Goal: Transaction & Acquisition: Purchase product/service

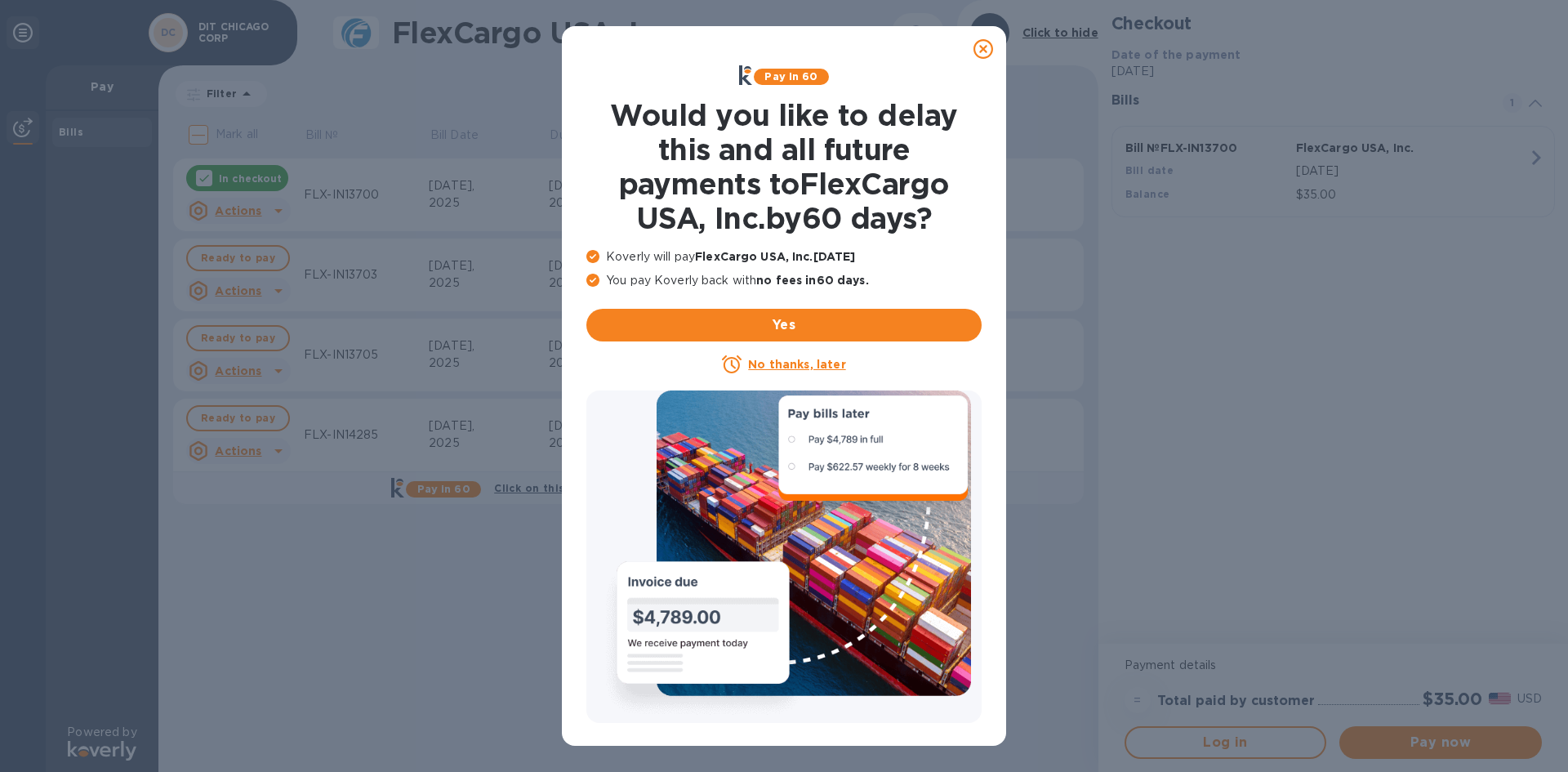
click at [986, 48] on icon at bounding box center [984, 49] width 20 height 20
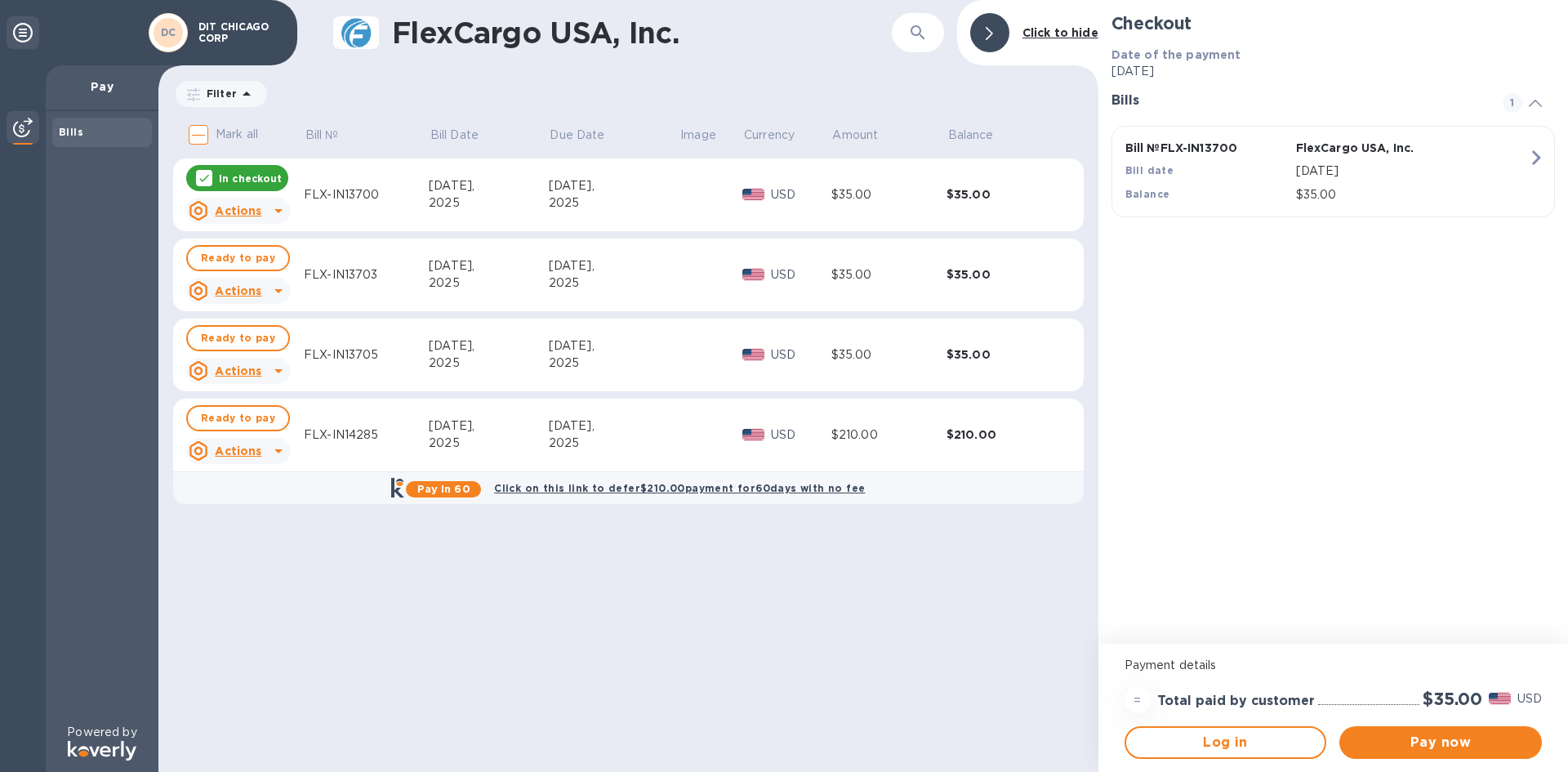
click at [914, 436] on div "$210.00" at bounding box center [889, 435] width 115 height 17
click at [976, 431] on div "$210.00" at bounding box center [1004, 435] width 115 height 17
click at [265, 415] on span "Ready to pay" at bounding box center [238, 418] width 74 height 20
click at [1535, 166] on icon "button" at bounding box center [1537, 158] width 30 height 30
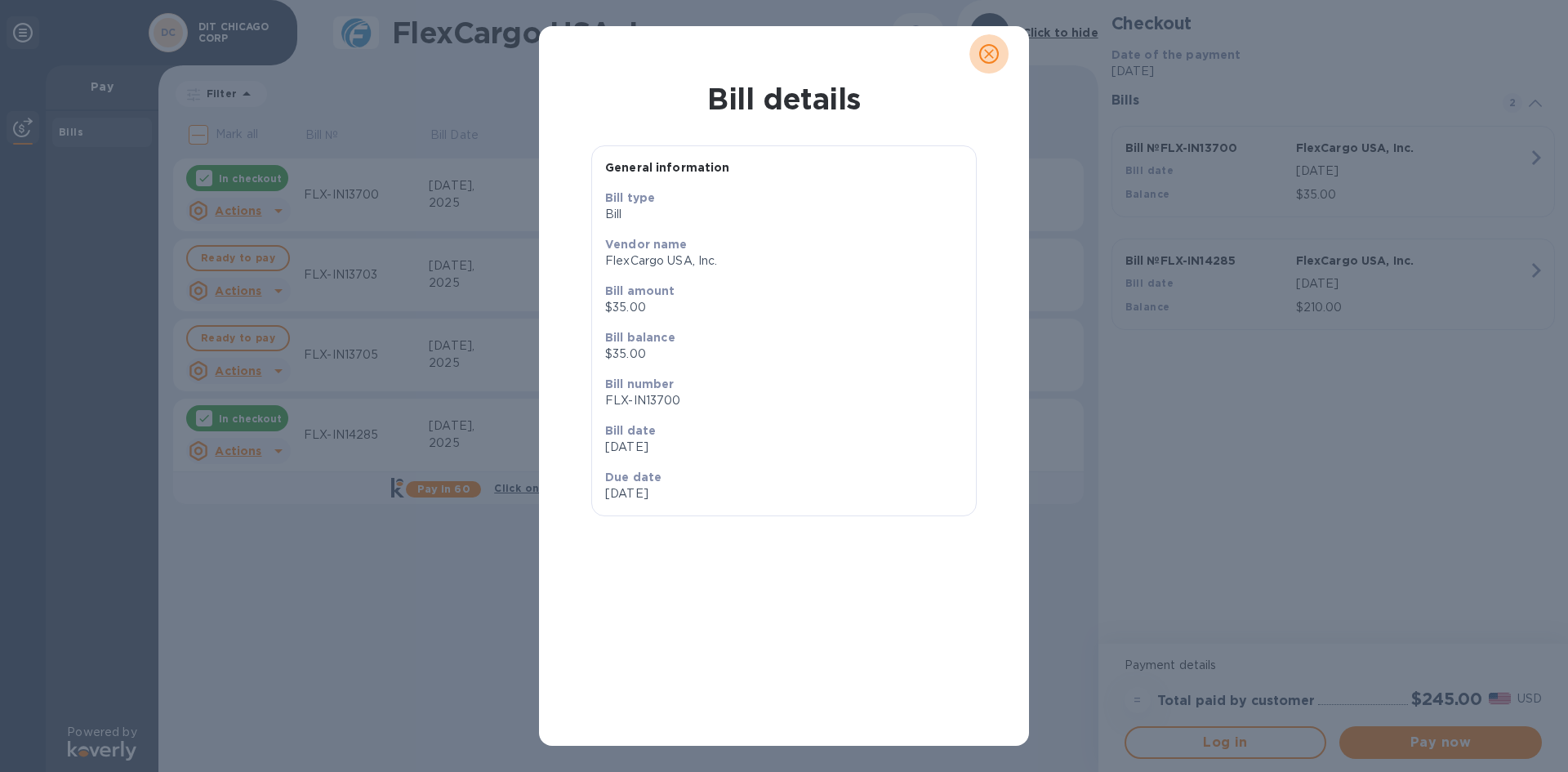
click at [990, 52] on icon "close" at bounding box center [989, 54] width 10 height 10
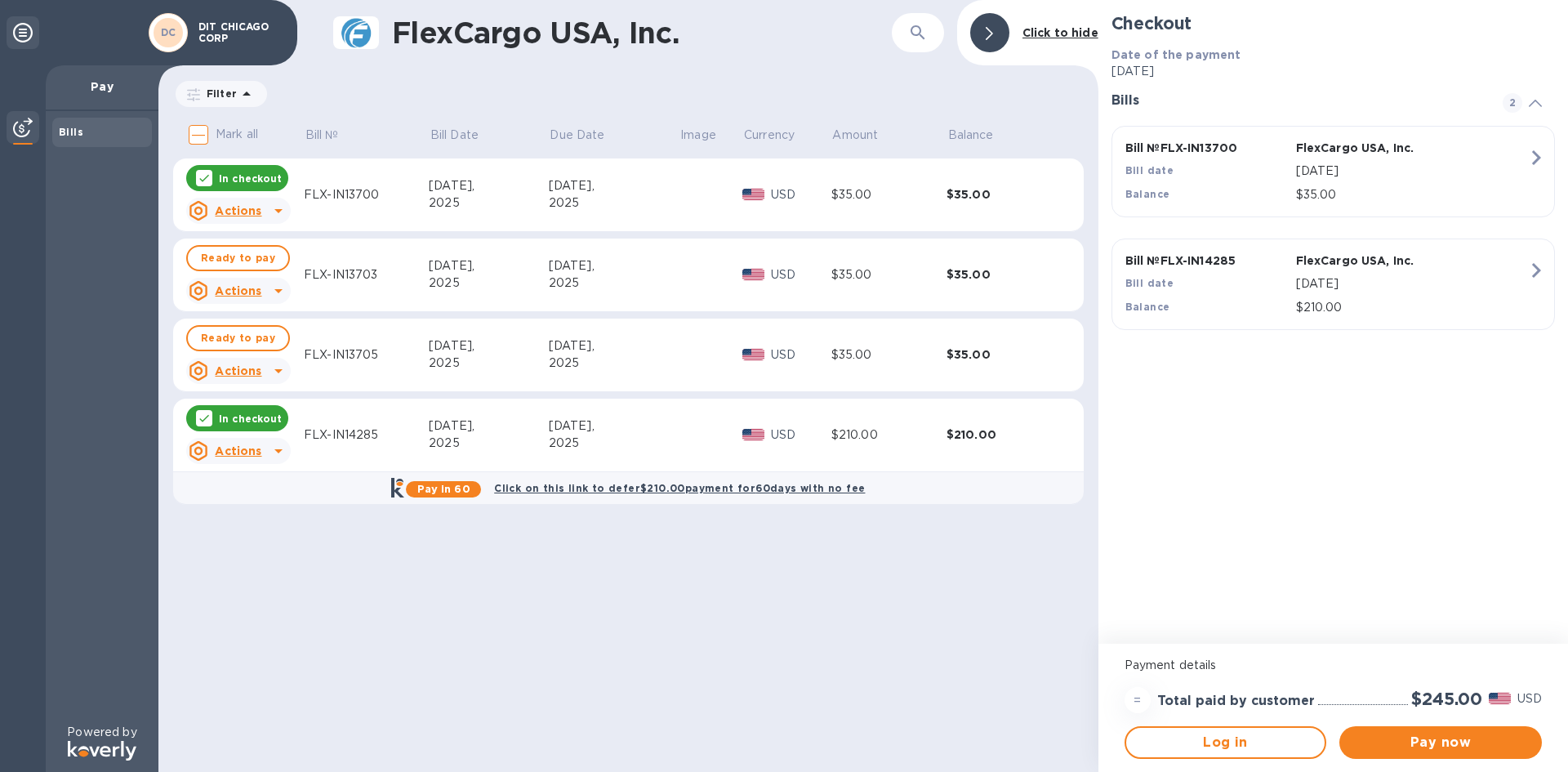
click at [264, 176] on p "In checkout" at bounding box center [250, 179] width 63 height 14
click at [1451, 736] on span "Pay now" at bounding box center [1441, 743] width 177 height 20
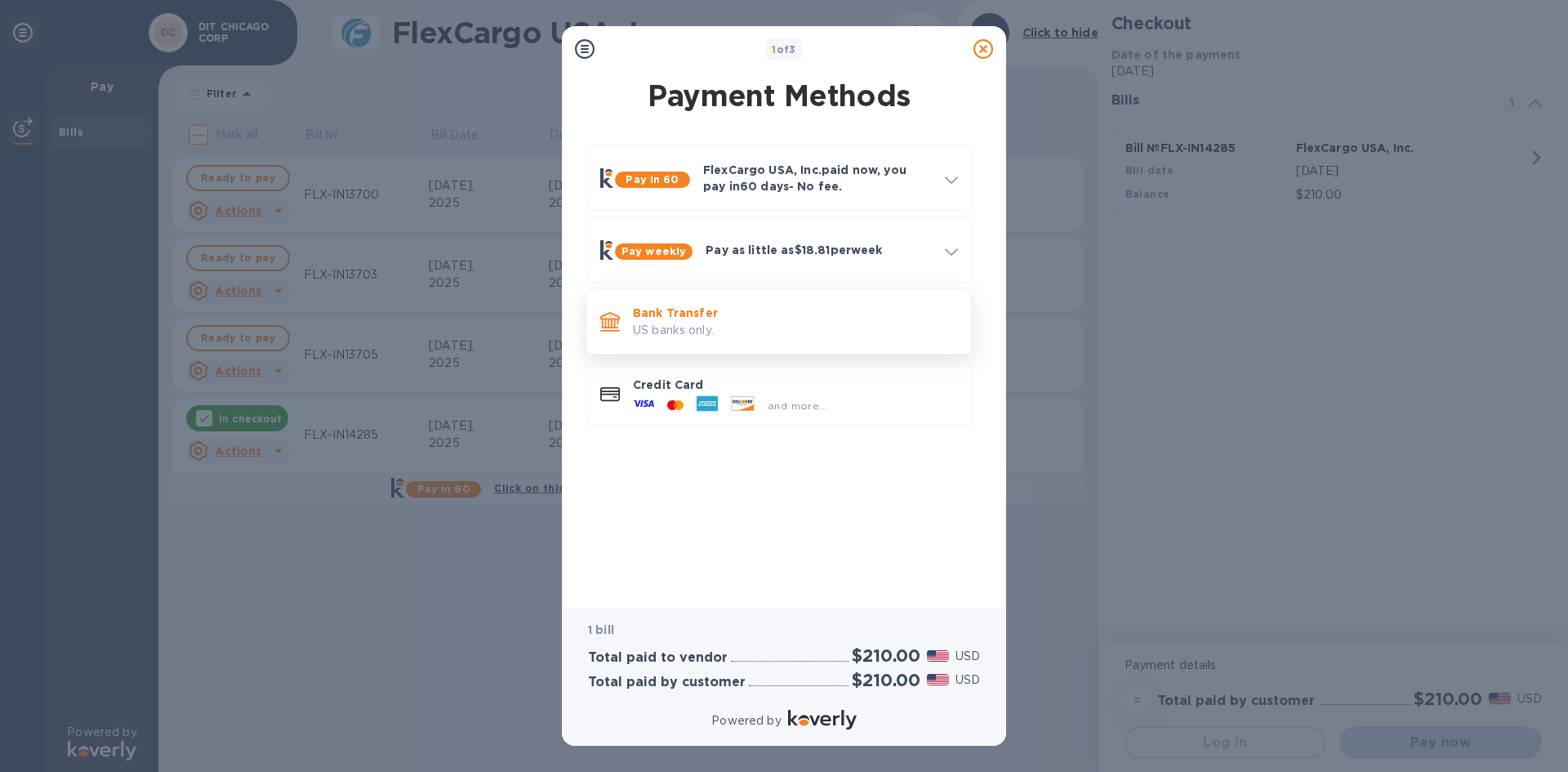
click at [742, 322] on p "US banks only." at bounding box center [796, 331] width 325 height 17
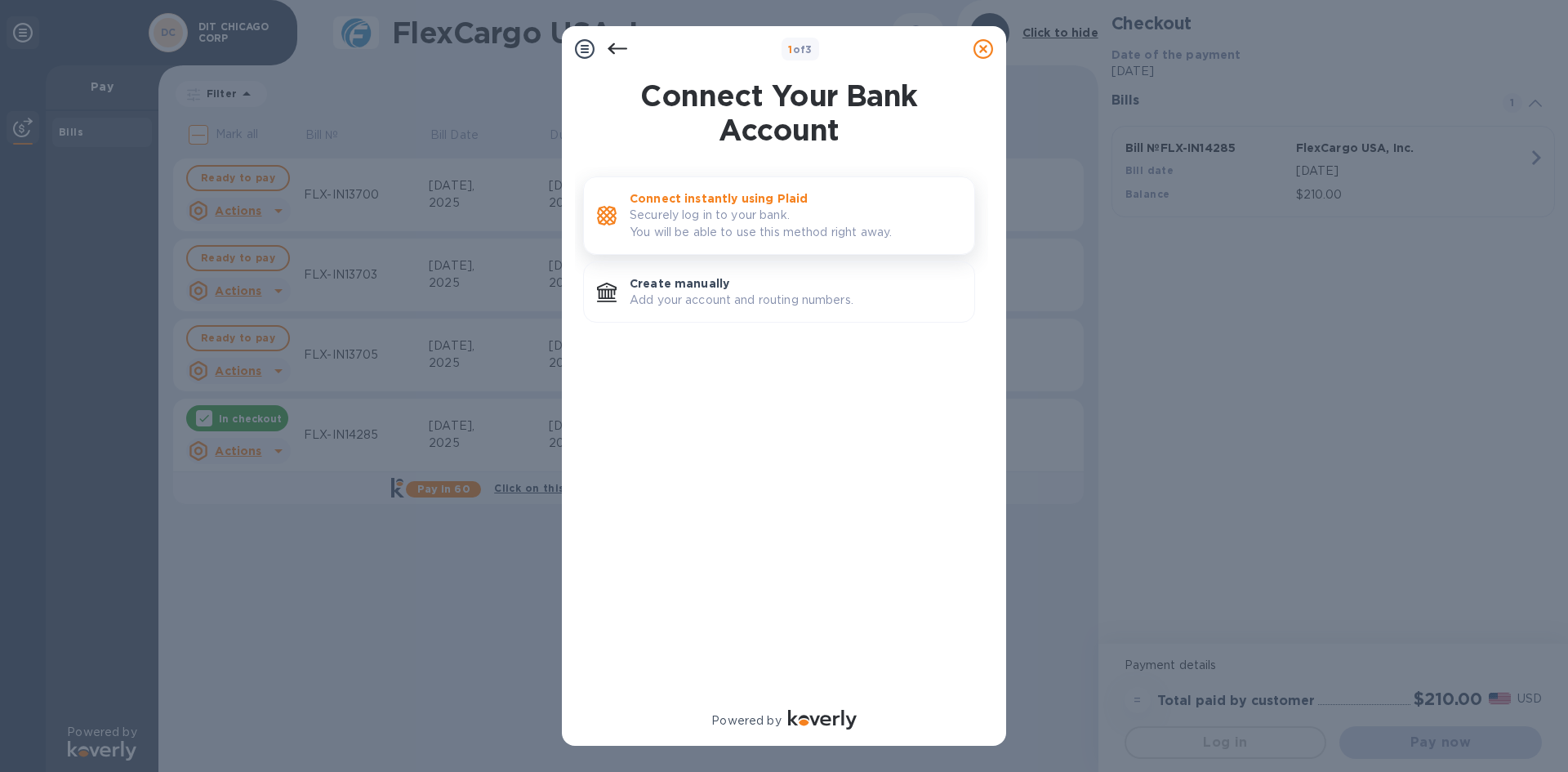
click at [774, 240] on p "Securely log in to your bank. You will be able to use this method right away." at bounding box center [795, 224] width 331 height 35
click at [925, 308] on p "Add your account and routing numbers." at bounding box center [795, 300] width 331 height 17
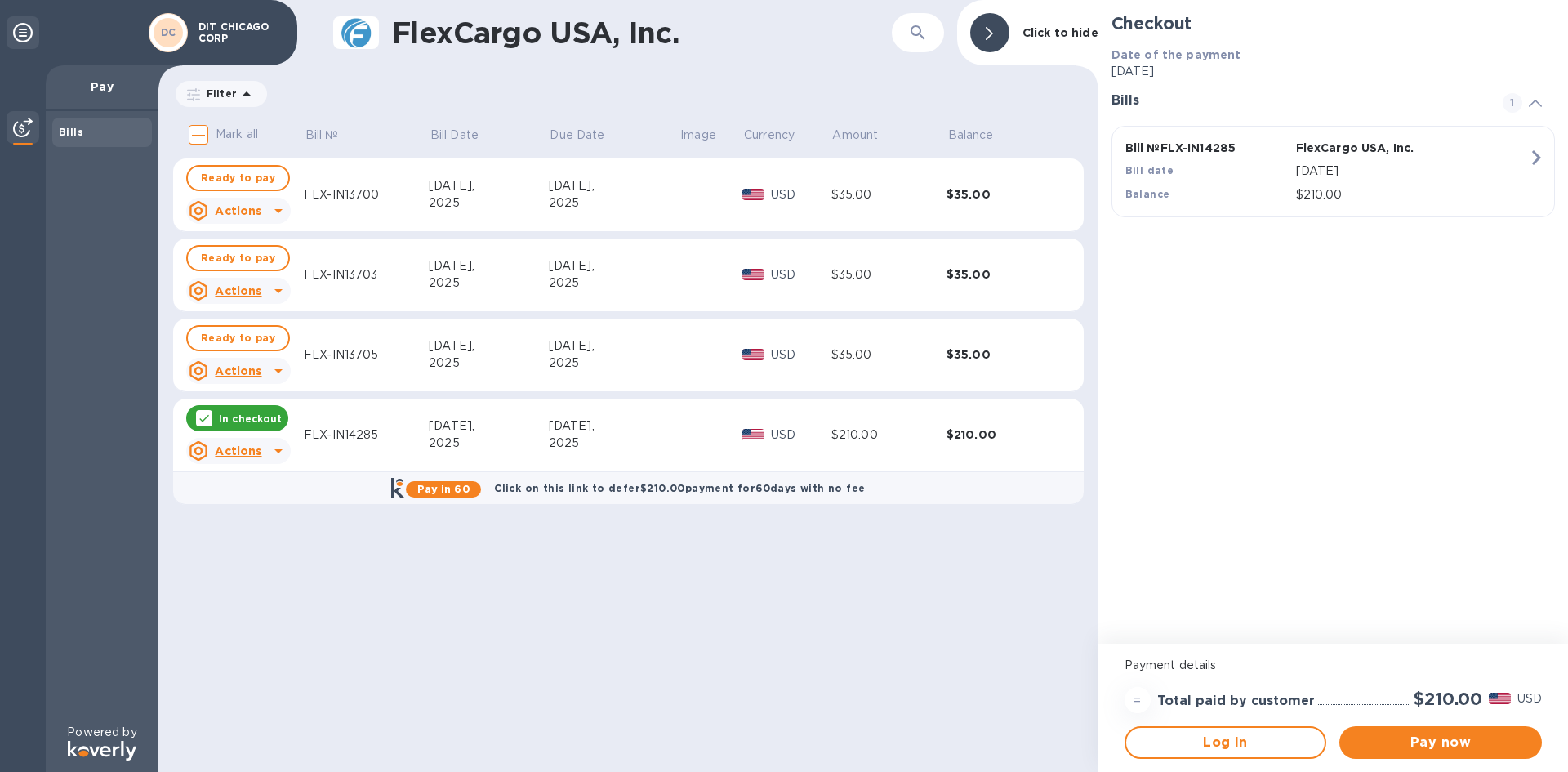
click at [26, 31] on icon at bounding box center [23, 33] width 20 height 20
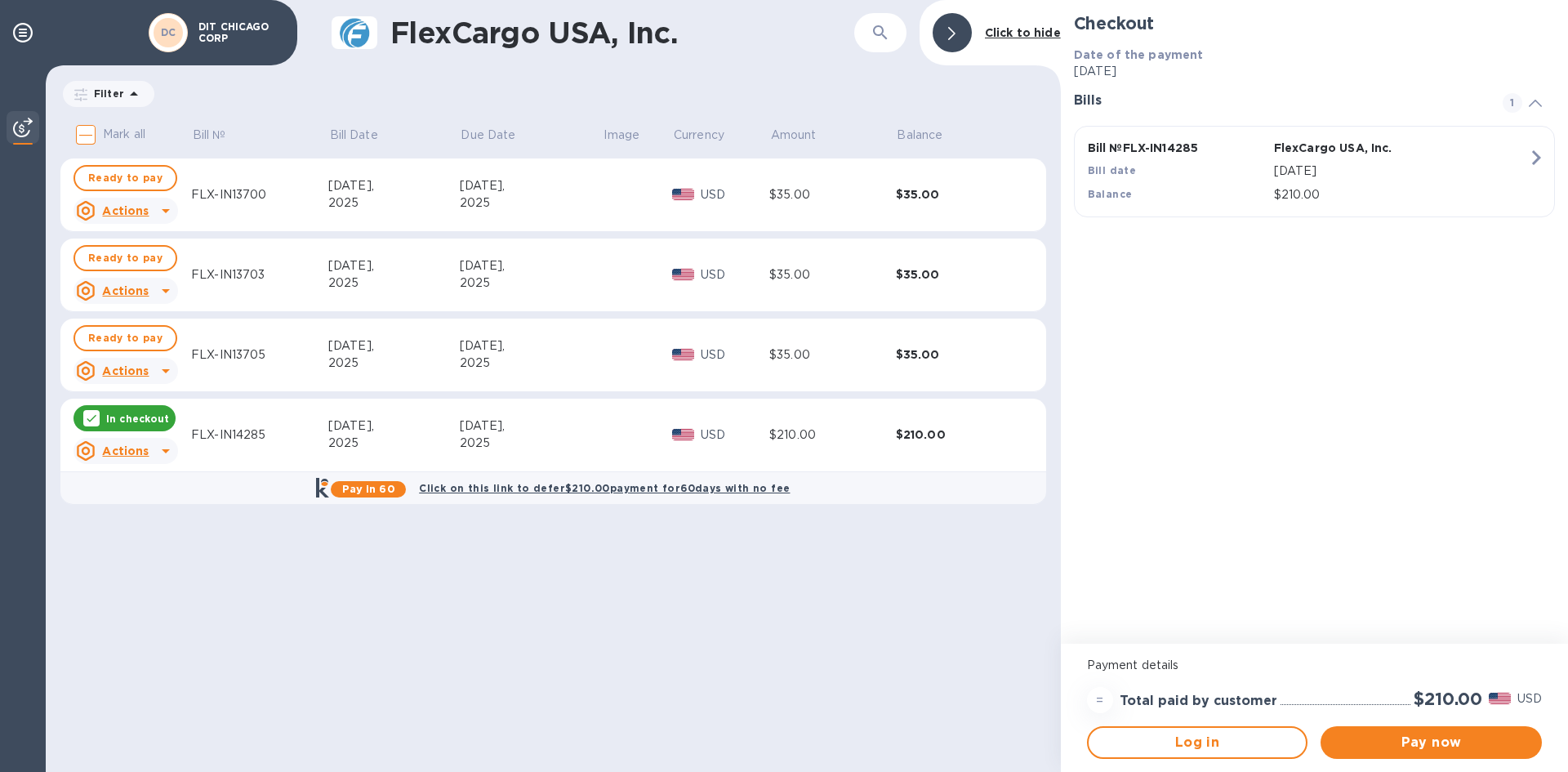
click at [204, 41] on p "DIT CHICAGO CORP" at bounding box center [239, 33] width 82 height 23
click at [180, 33] on div "DC" at bounding box center [169, 33] width 30 height 30
click at [24, 36] on icon at bounding box center [23, 33] width 20 height 20
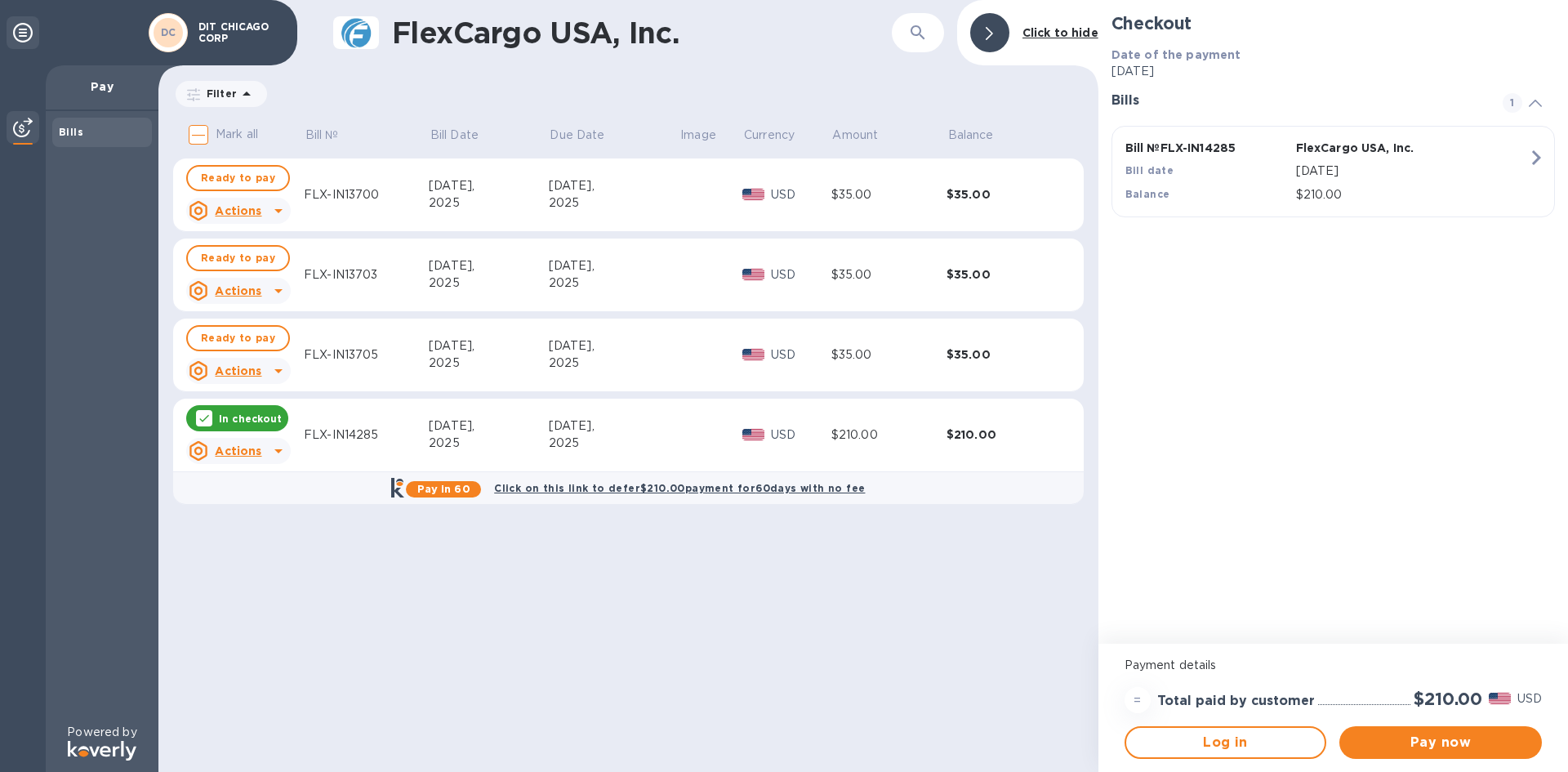
click at [980, 36] on div at bounding box center [990, 32] width 39 height 39
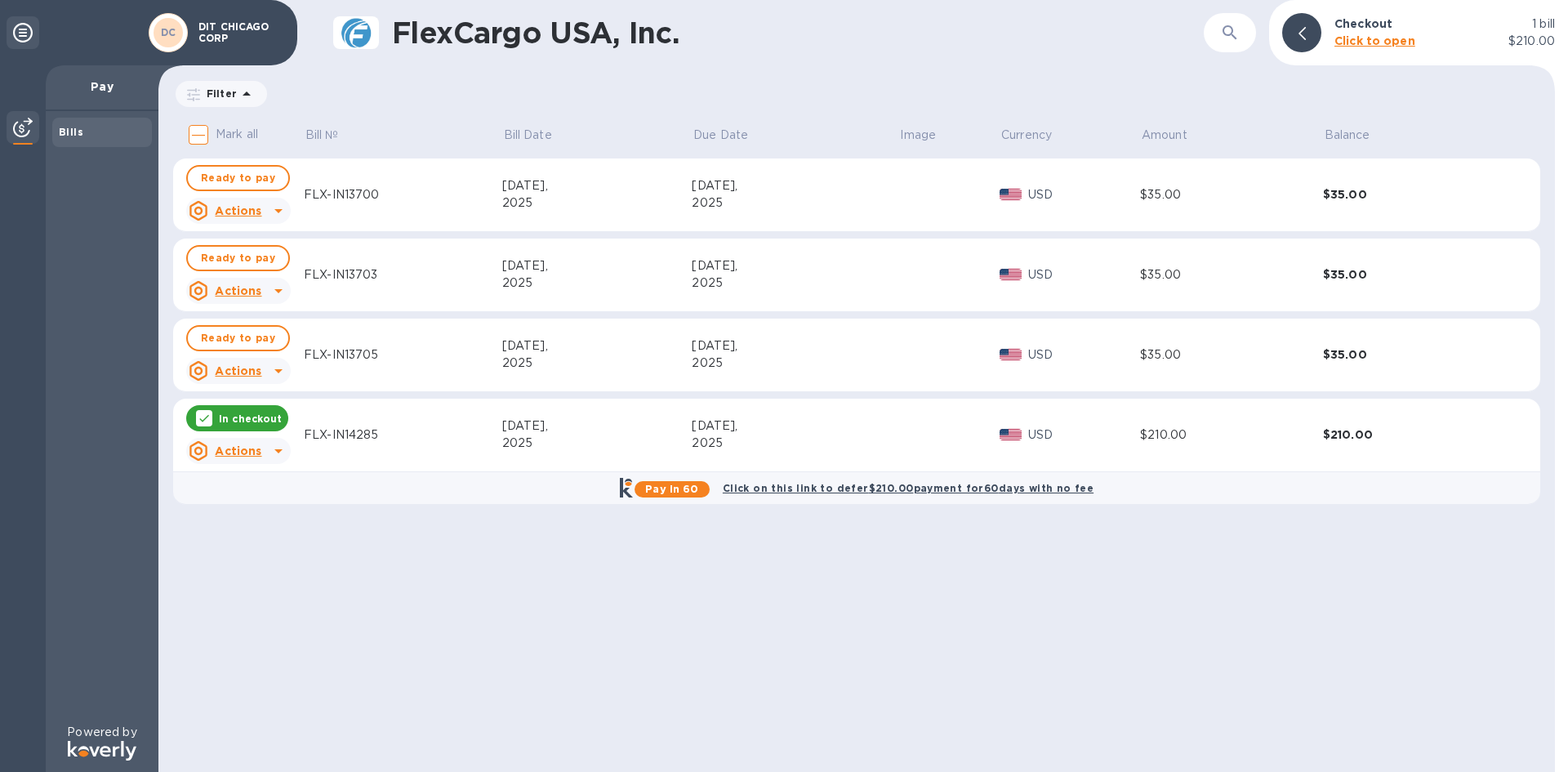
click at [168, 42] on div "DC" at bounding box center [169, 33] width 30 height 30
click at [323, 38] on div "FlexCargo USA, Inc. ​ Checkout 1 [PERSON_NAME] to open $210.00" at bounding box center [857, 32] width 1397 height 65
click at [22, 31] on icon at bounding box center [23, 33] width 20 height 20
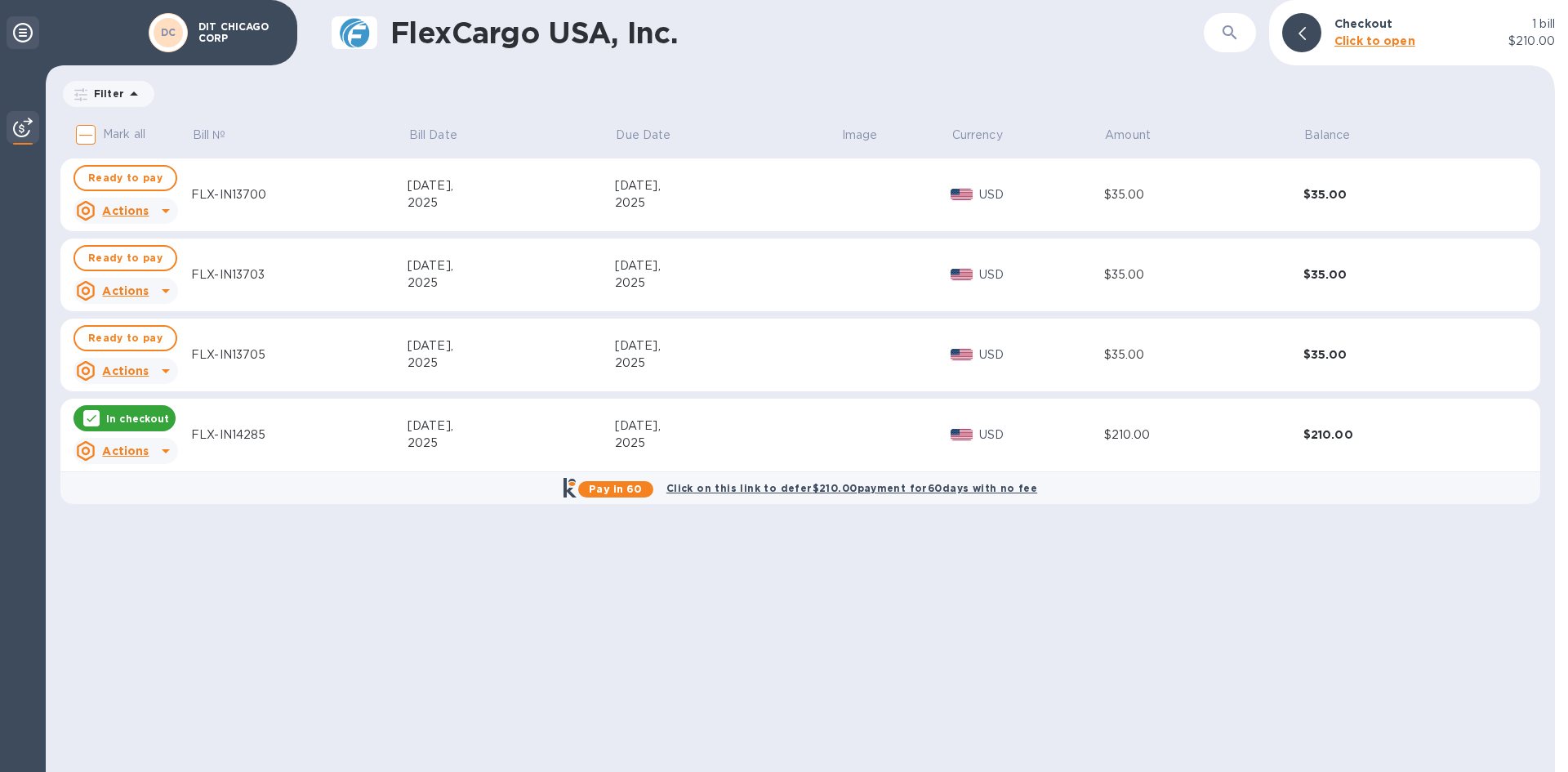
click at [22, 31] on icon at bounding box center [23, 33] width 20 height 20
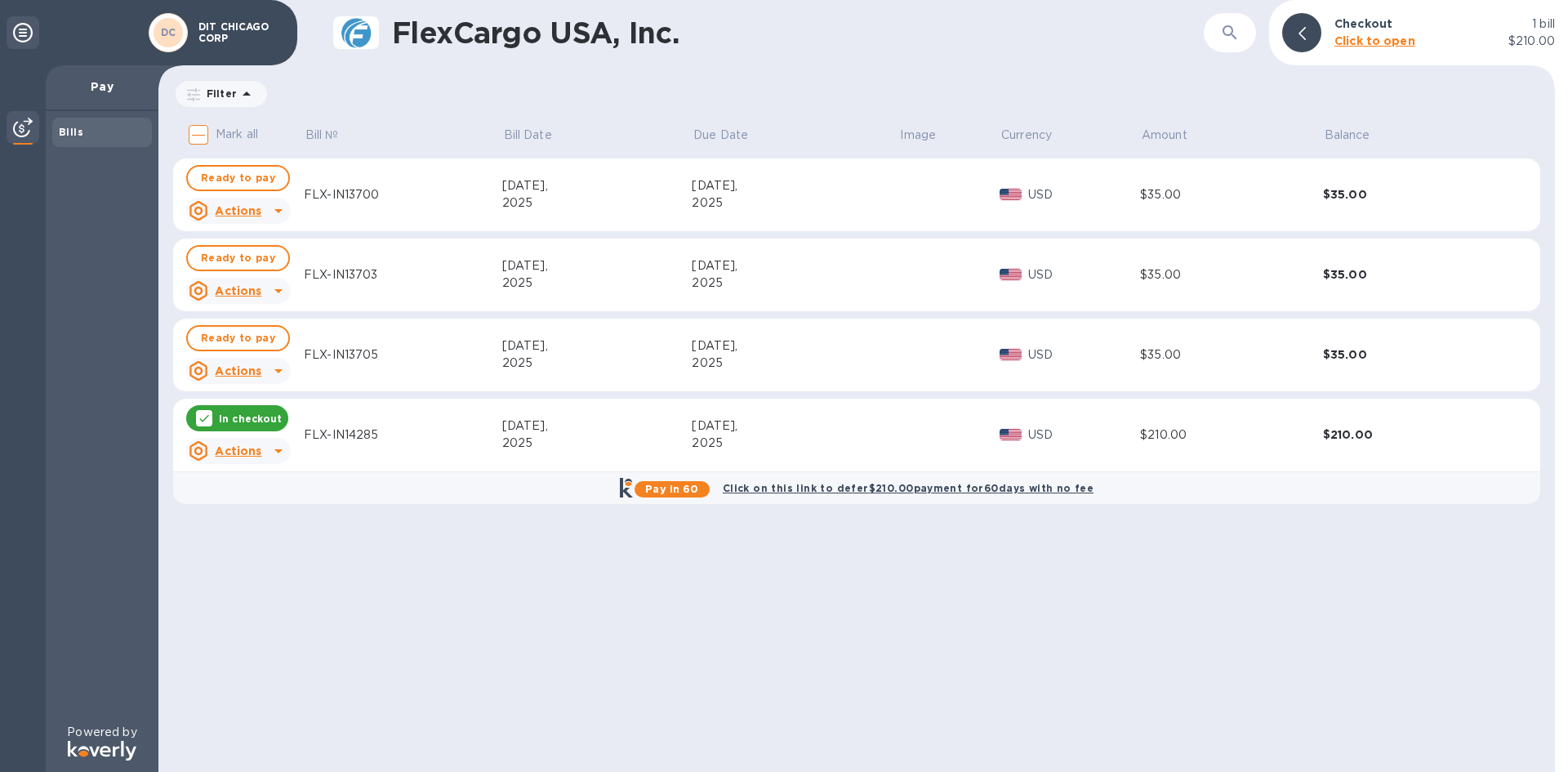
click at [98, 98] on div "Pay" at bounding box center [102, 88] width 112 height 45
click at [98, 128] on div "Bills" at bounding box center [102, 132] width 87 height 17
click at [7, 34] on div "DC DIT CHICAGO CORP" at bounding box center [149, 32] width 297 height 65
click at [184, 34] on div "DC" at bounding box center [168, 32] width 39 height 39
